Goal: Task Accomplishment & Management: Manage account settings

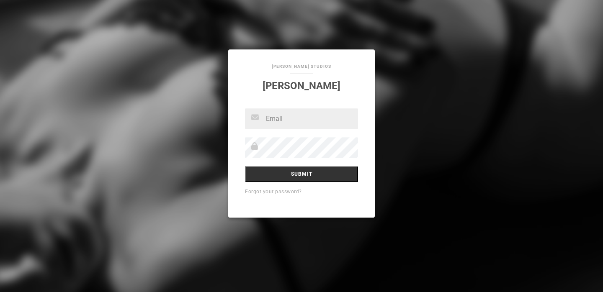
click at [277, 118] on input "text" at bounding box center [301, 119] width 113 height 21
type input "[EMAIL_ADDRESS][DOMAIN_NAME]"
click at [245, 166] on input "Submit" at bounding box center [301, 174] width 113 height 16
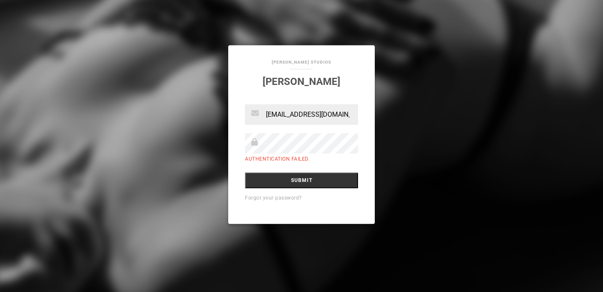
click at [245, 173] on input "Submit" at bounding box center [301, 181] width 113 height 16
